Goal: Information Seeking & Learning: Find specific fact

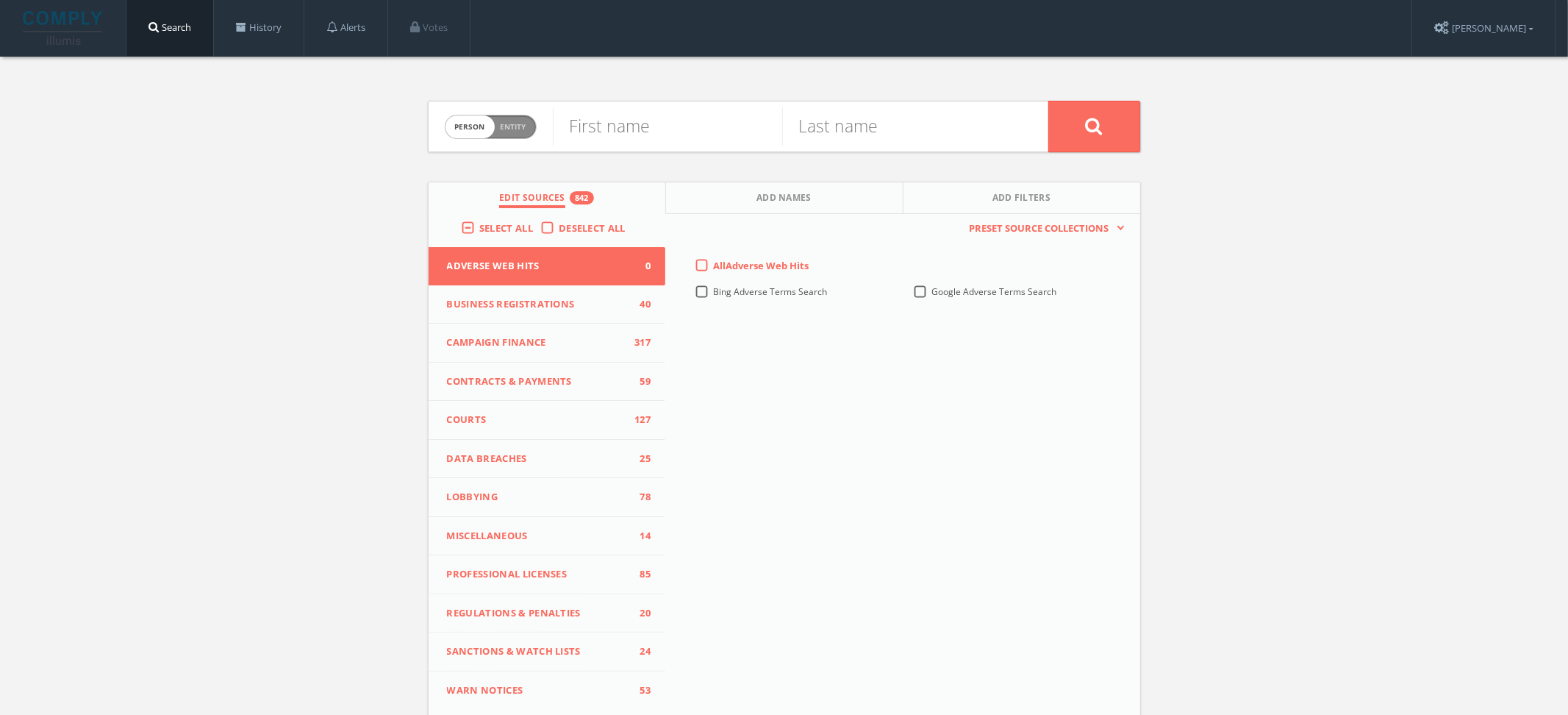
click at [478, 137] on span "person" at bounding box center [470, 127] width 49 height 23
checkbox input "true"
click at [653, 137] on input "text" at bounding box center [800, 126] width 496 height 38
paste input "Mia Hamm"
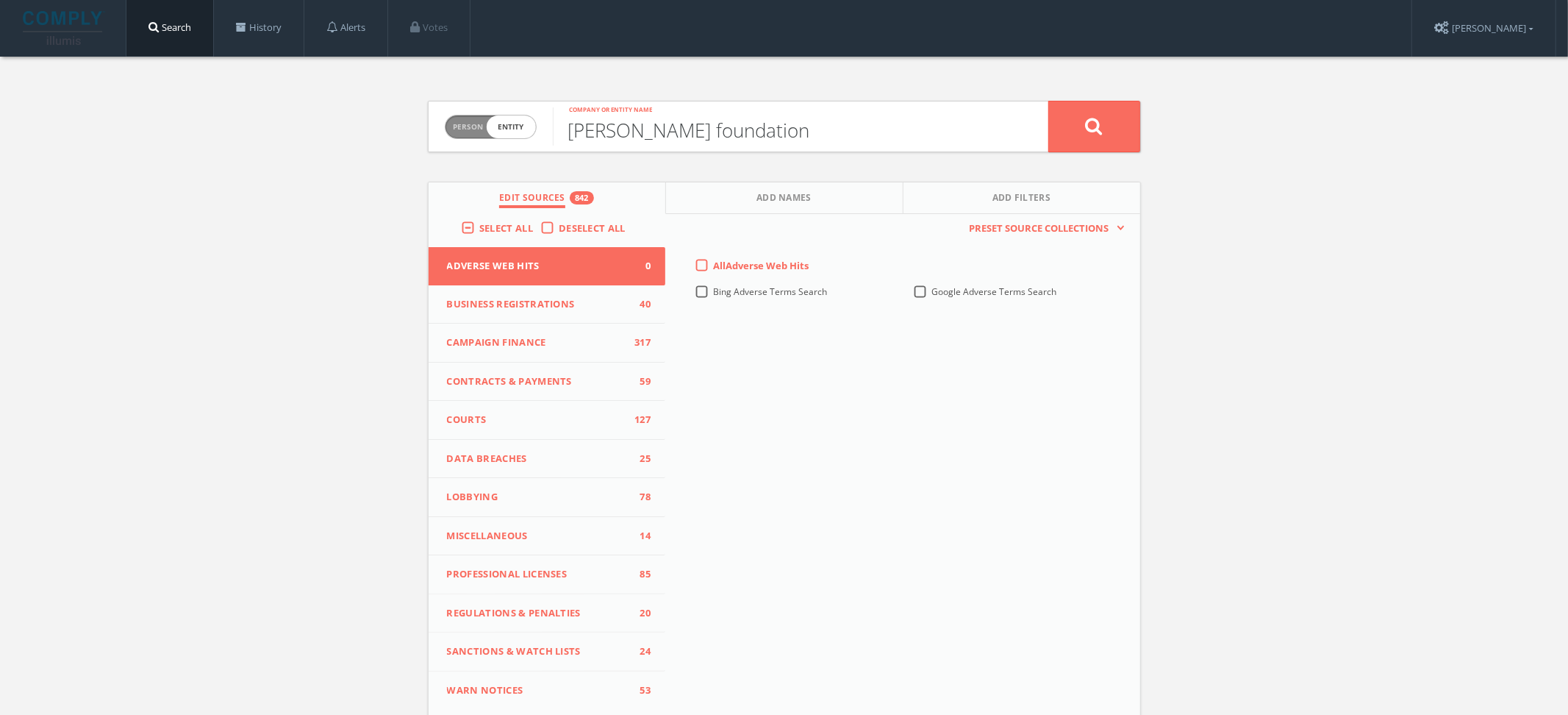
type input "Mia Hamm foundation"
click at [1048, 101] on button at bounding box center [1094, 126] width 92 height 52
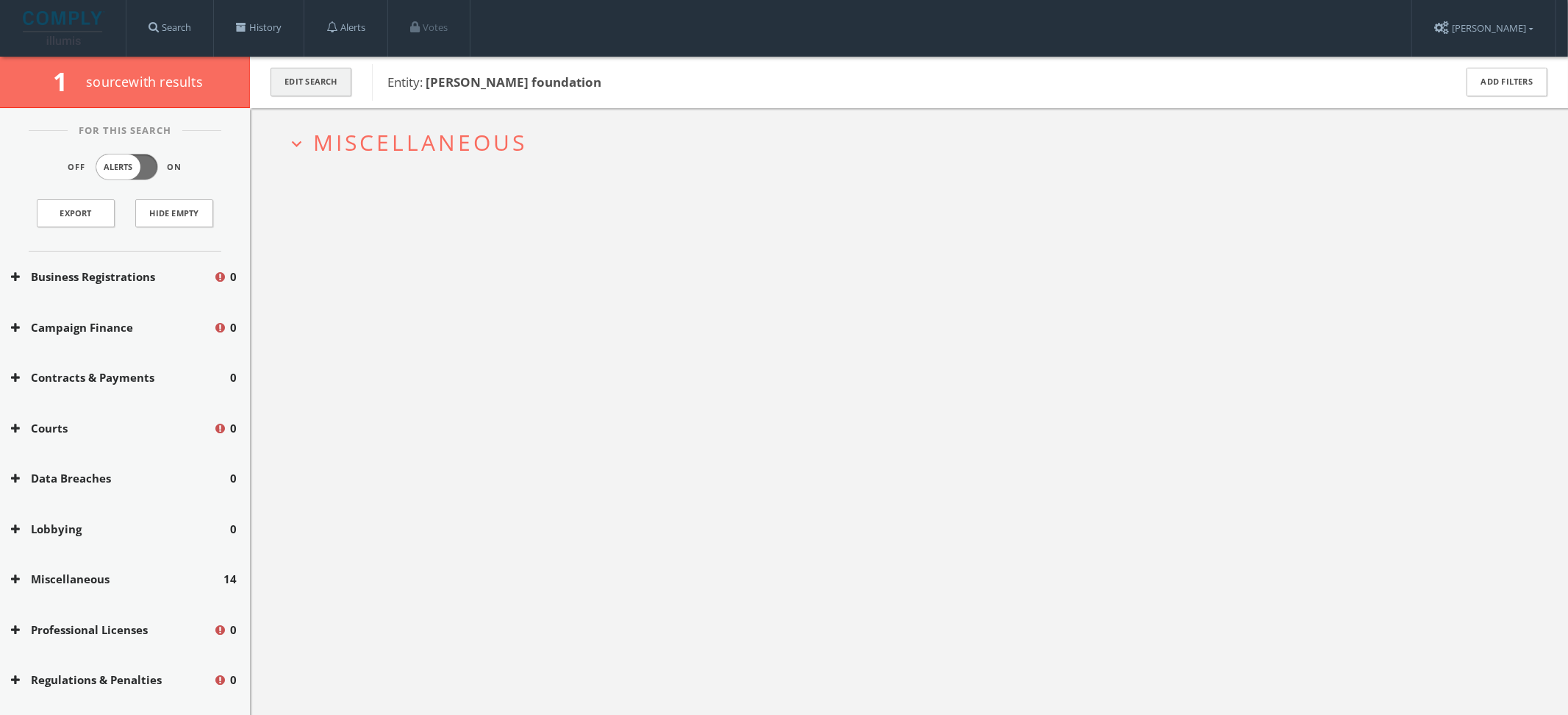
click at [289, 94] on button "Edit Search" at bounding box center [311, 82] width 81 height 28
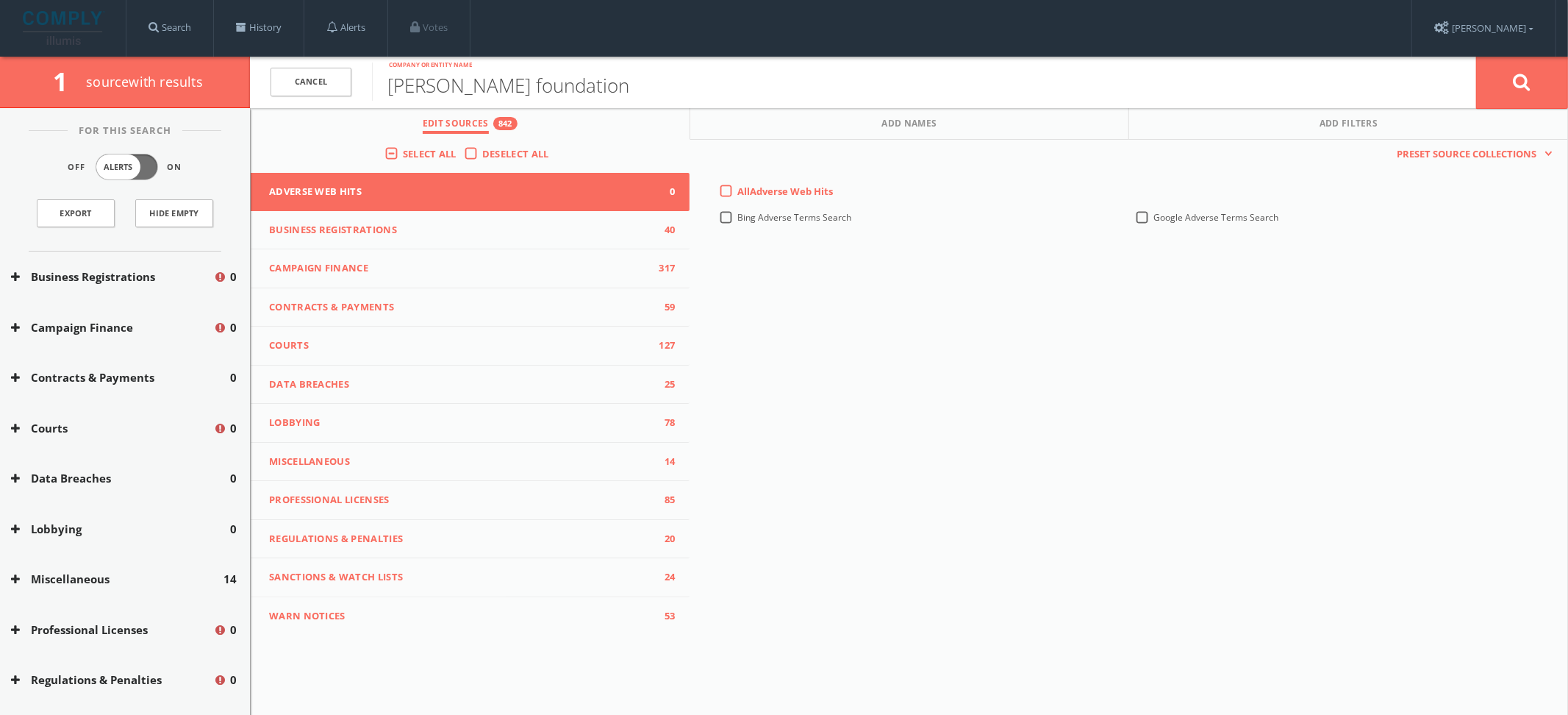
click at [433, 156] on span "Select All" at bounding box center [430, 154] width 54 height 13
click at [0, 0] on input "Select All" at bounding box center [0, 0] width 0 height 0
click at [433, 156] on span "Select All" at bounding box center [430, 154] width 54 height 13
click at [0, 0] on input "Select All" at bounding box center [0, 0] width 0 height 0
click at [1555, 73] on button at bounding box center [1522, 82] width 92 height 53
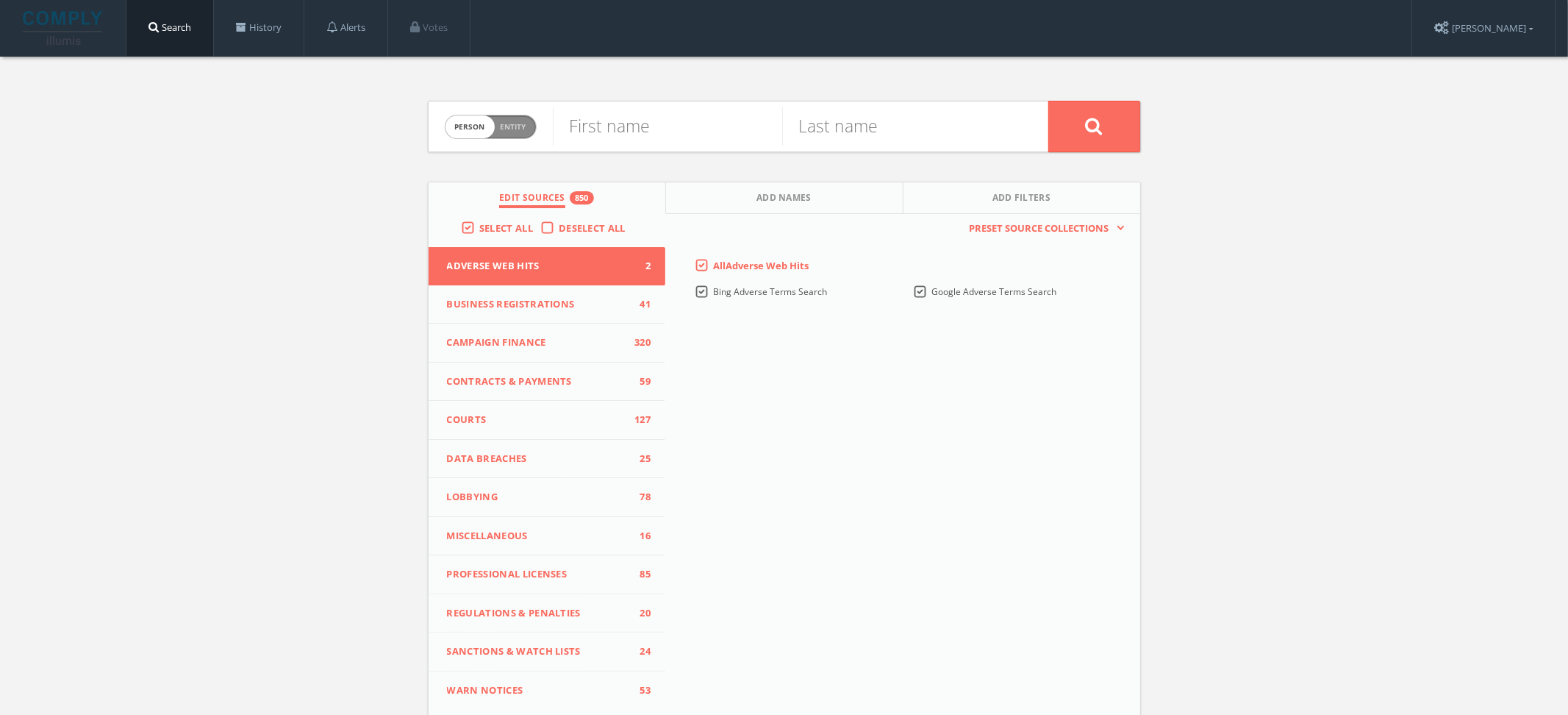
click at [520, 117] on span "Person Entity" at bounding box center [491, 127] width 90 height 23
checkbox input "true"
click at [621, 134] on input "text" at bounding box center [800, 126] width 496 height 38
paste input "[PERSON_NAME] Foundation"
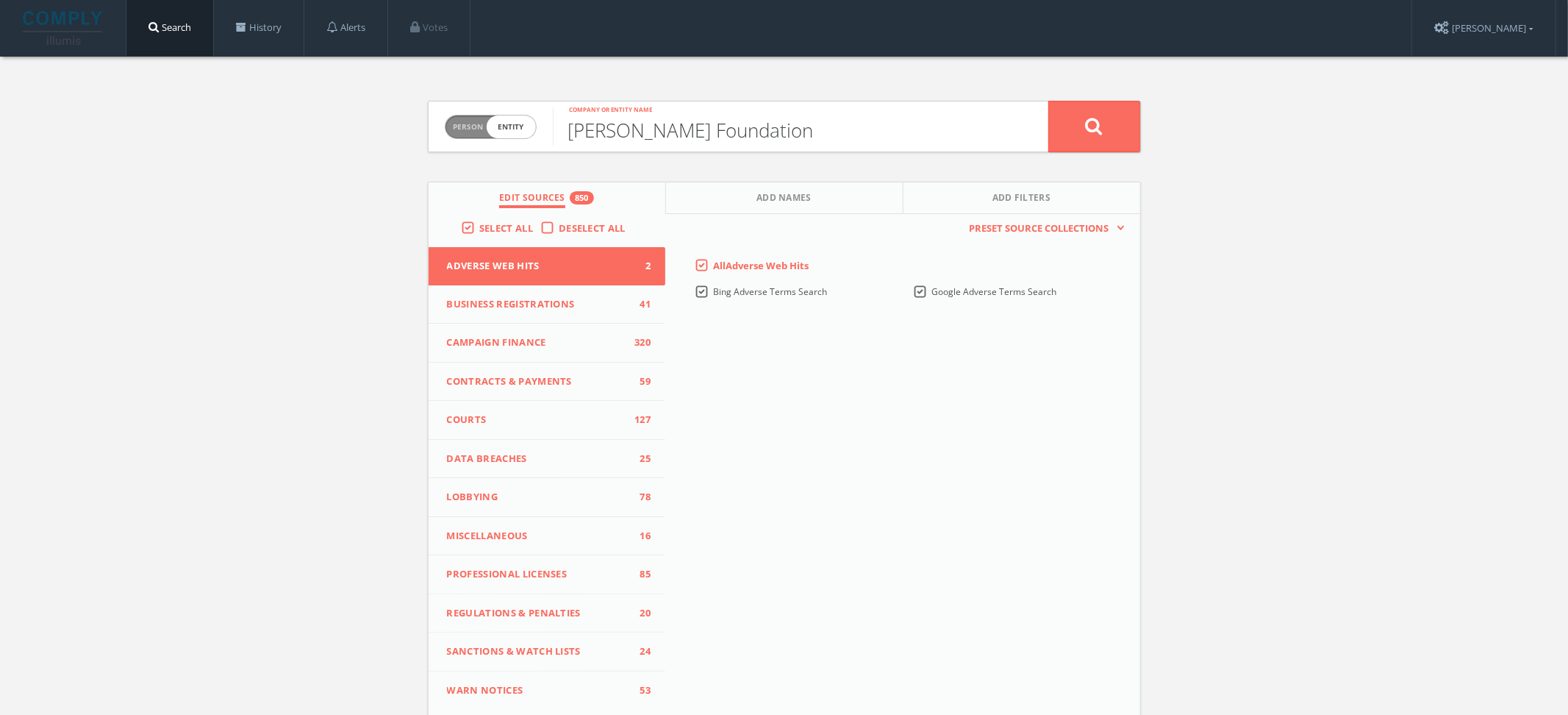
type input "[PERSON_NAME] Foundation"
click at [1048, 101] on button at bounding box center [1094, 126] width 92 height 52
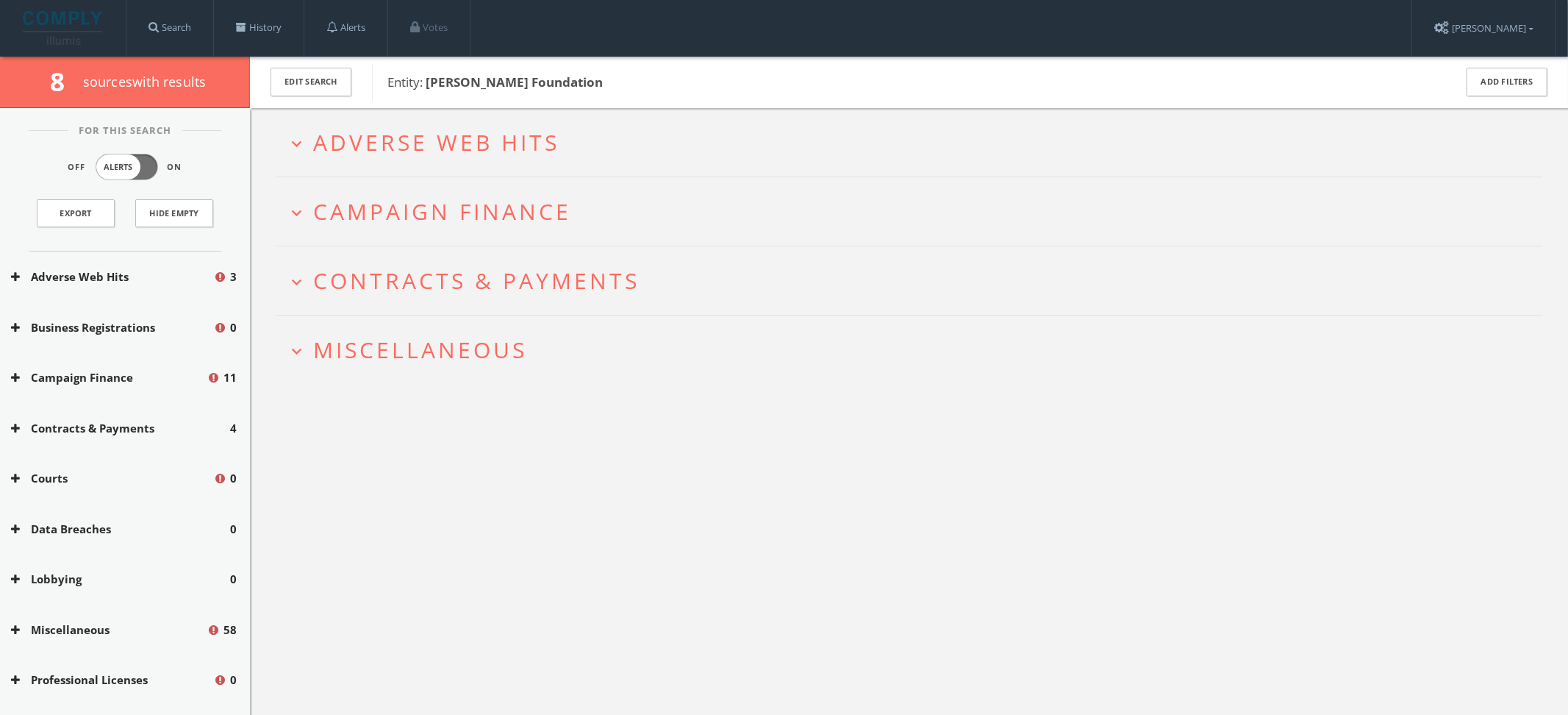
click at [998, 137] on button "expand_more Adverse Web Hits" at bounding box center [915, 142] width 1256 height 24
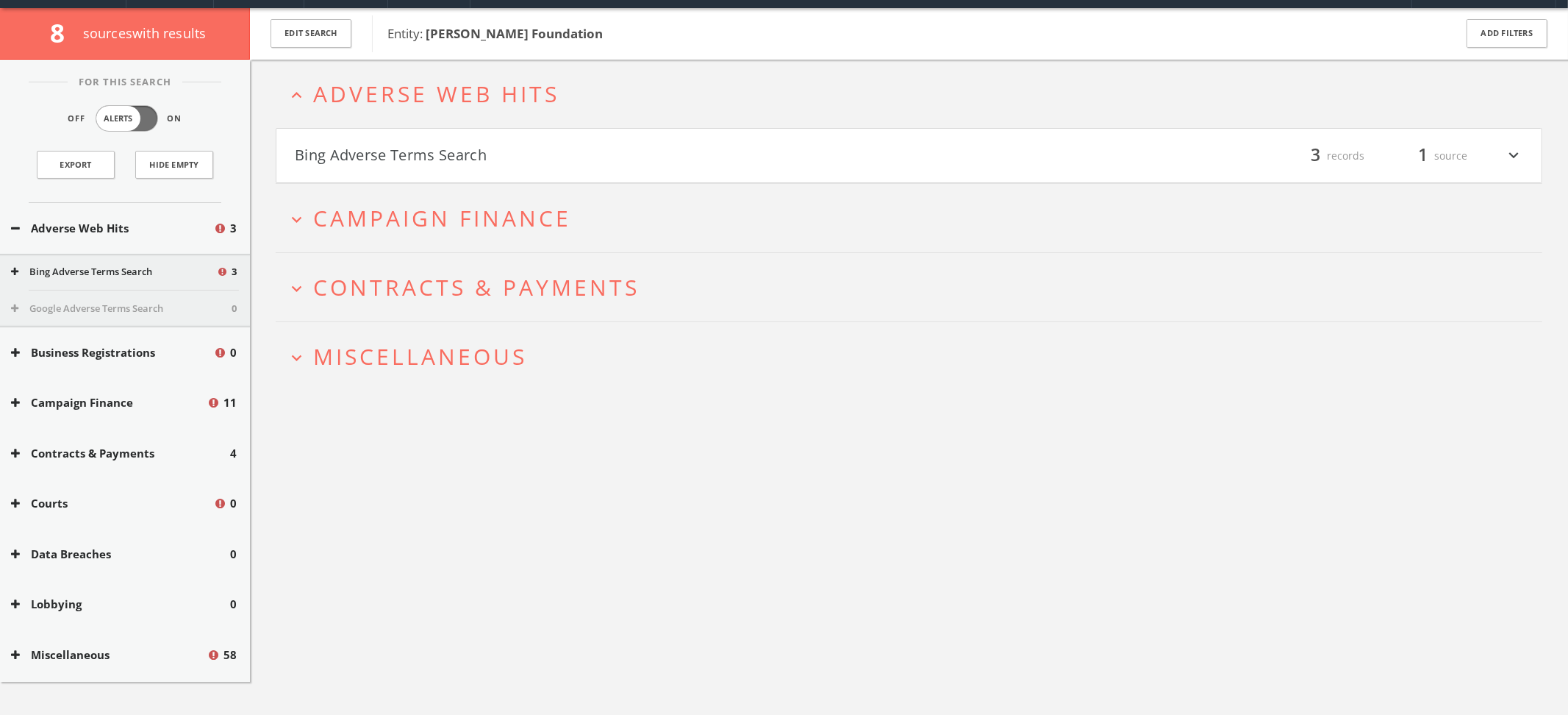
click at [968, 150] on div "filter_list 3 records 1 source expand_more" at bounding box center [1216, 155] width 615 height 25
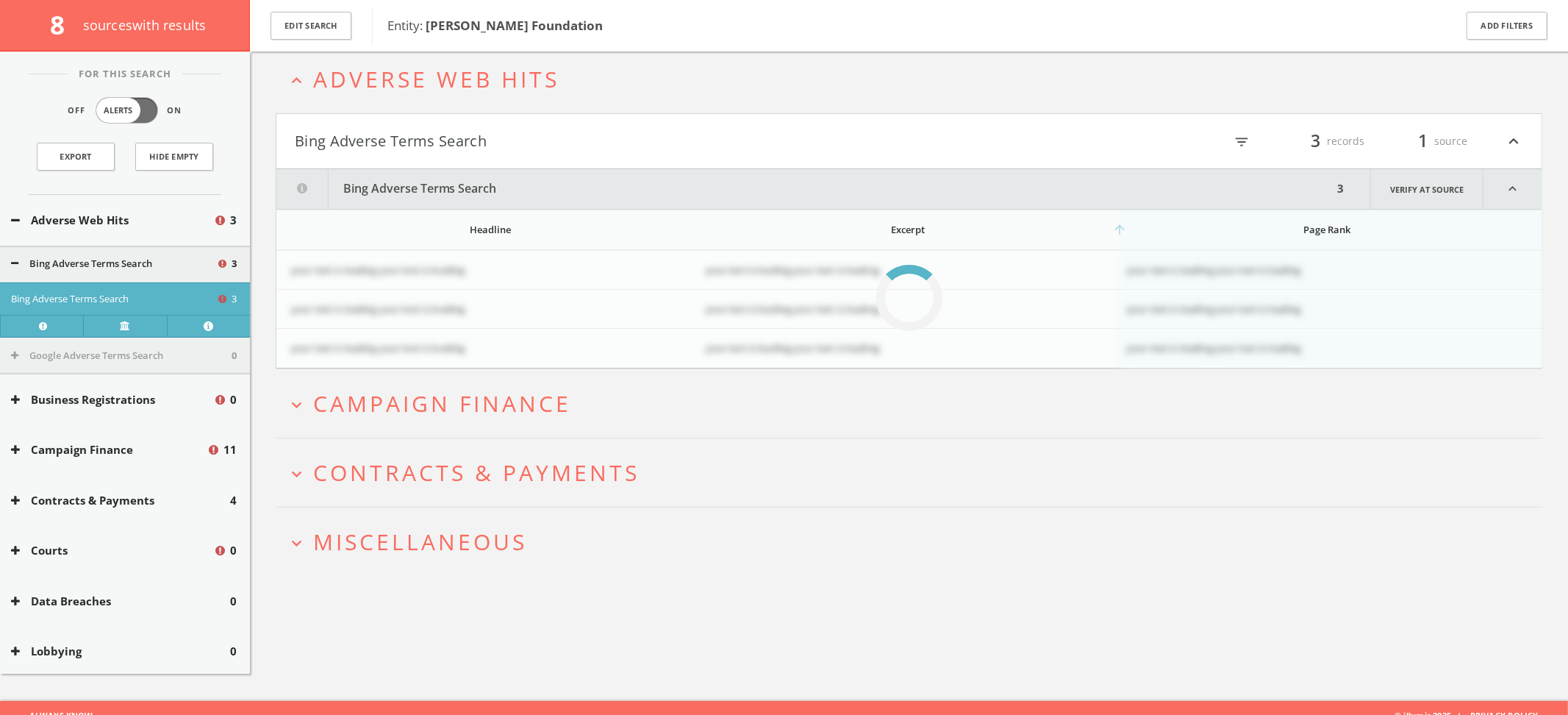
scroll to position [85, 0]
